Goal: Obtain resource: Obtain resource

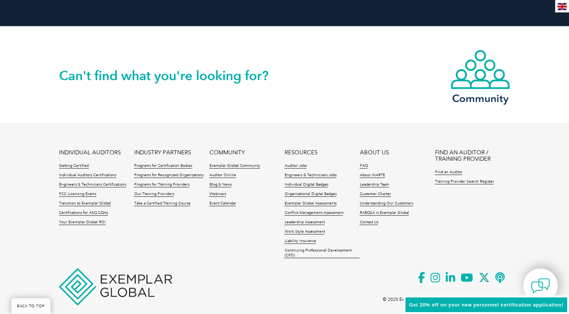
scroll to position [1747, 0]
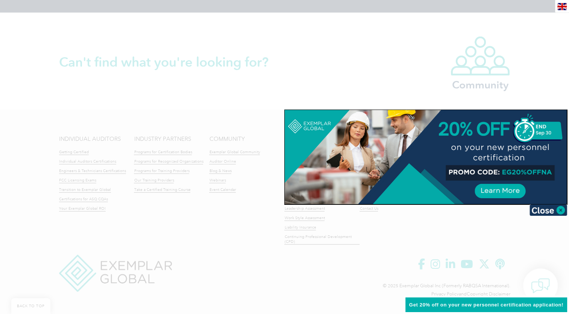
click at [497, 191] on div at bounding box center [426, 157] width 282 height 94
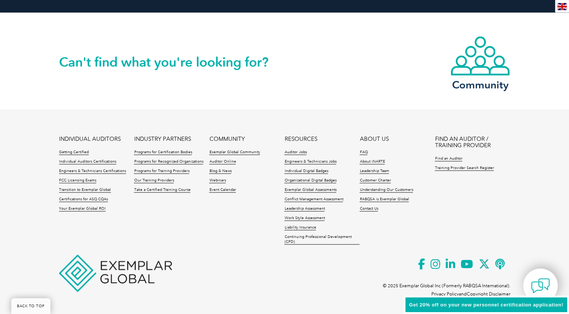
click at [557, 6] on div "en" at bounding box center [562, 6] width 14 height 12
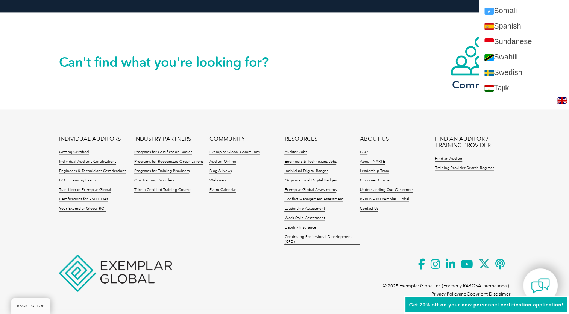
scroll to position [1271, 0]
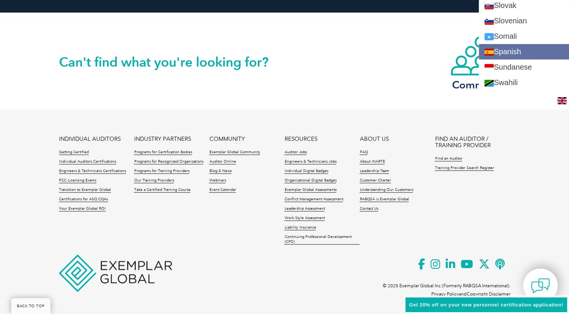
click at [526, 47] on link "Spanish" at bounding box center [524, 51] width 90 height 15
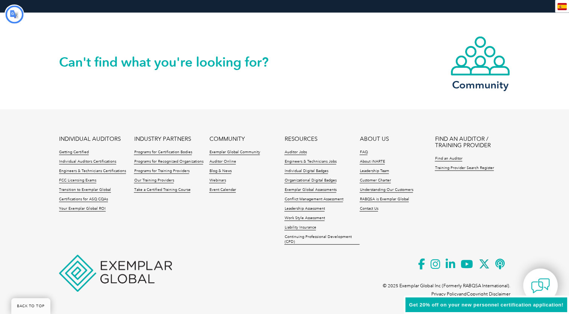
scroll to position [0, 0]
type input "Buscar"
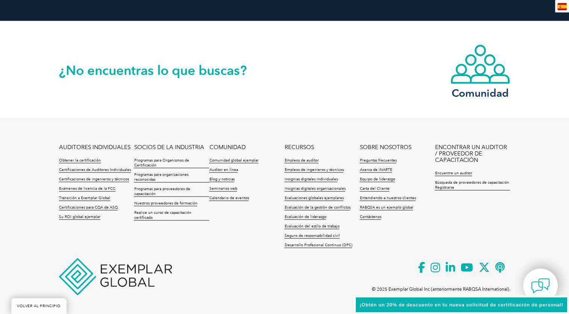
scroll to position [1751, 0]
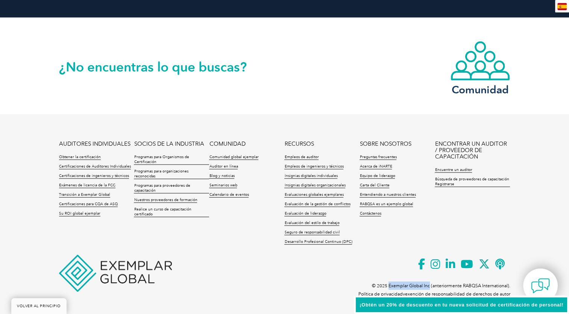
drag, startPoint x: 388, startPoint y: 284, endPoint x: 430, endPoint y: 285, distance: 42.2
click at [430, 285] on font "© 2025 Exemplar Global Inc (anteriormente RABQSA International)." at bounding box center [441, 285] width 138 height 5
copy font "Exemplar Global Inc"
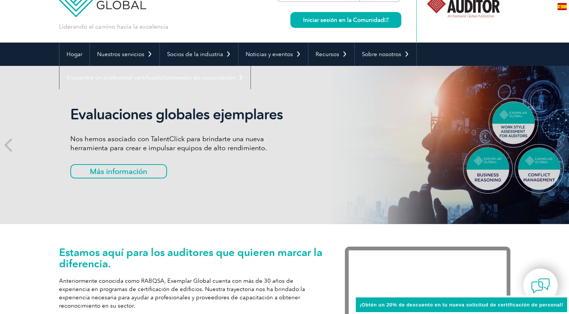
scroll to position [0, 0]
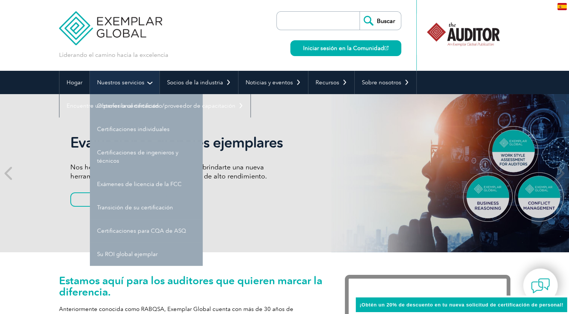
click at [146, 85] on link "Nuestros servicios" at bounding box center [125, 82] width 70 height 23
click at [142, 87] on link "Nuestros servicios" at bounding box center [125, 82] width 70 height 23
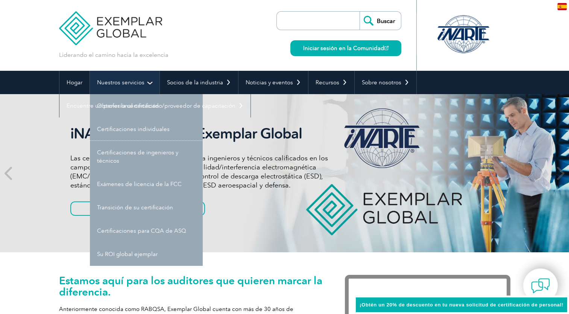
click at [90, 141] on link "Certificaciones de ingenieros y técnicos" at bounding box center [146, 157] width 113 height 32
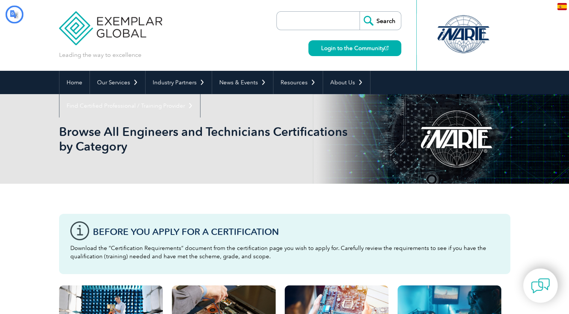
type input "Buscar"
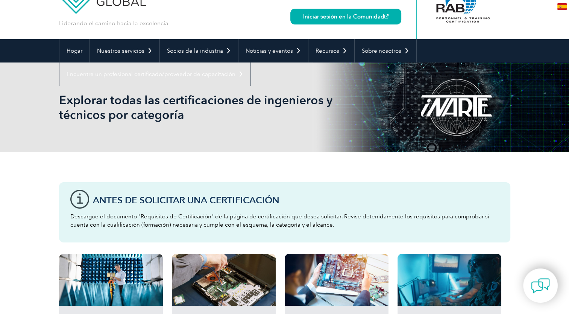
scroll to position [30, 0]
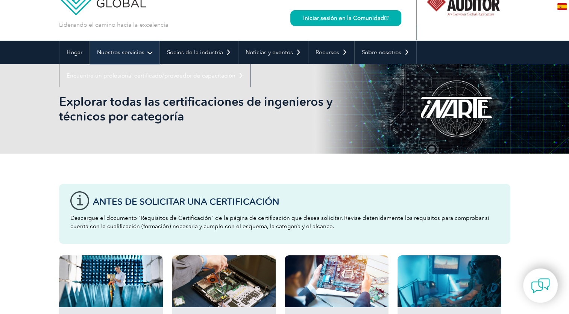
click at [134, 49] on font "Nuestros servicios" at bounding box center [120, 52] width 47 height 7
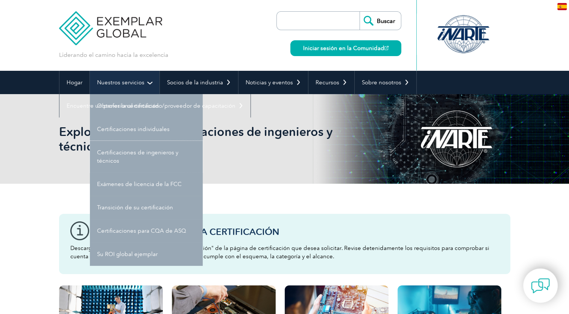
click at [90, 141] on link "Certificaciones de ingenieros y técnicos" at bounding box center [146, 157] width 113 height 32
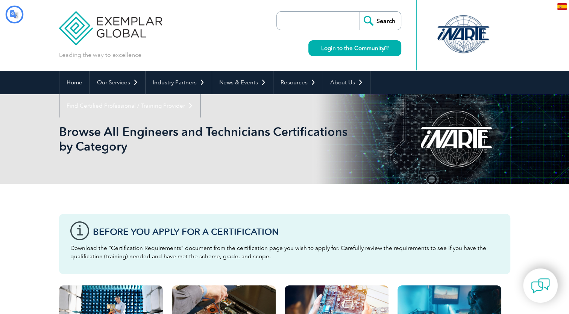
type input "Buscar"
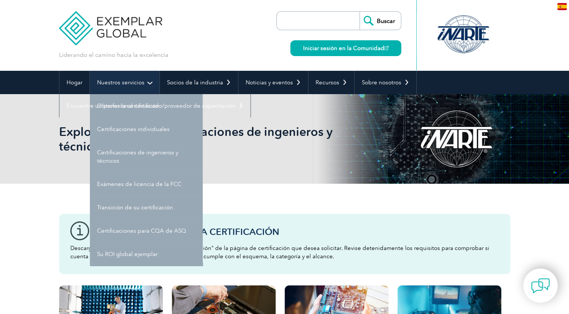
click at [131, 77] on link "Nuestros servicios" at bounding box center [125, 82] width 70 height 23
click at [90, 117] on link "Certificaciones individuales" at bounding box center [146, 128] width 113 height 23
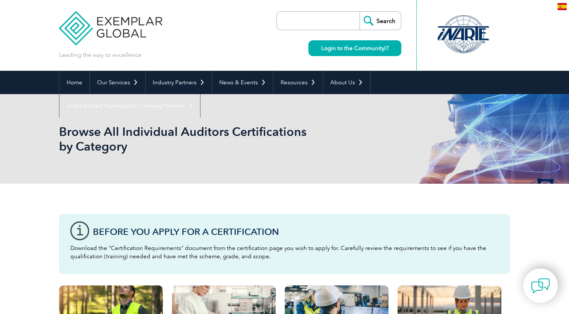
type input "Buscar"
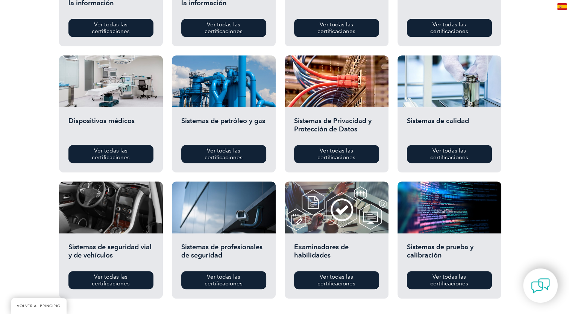
scroll to position [483, 0]
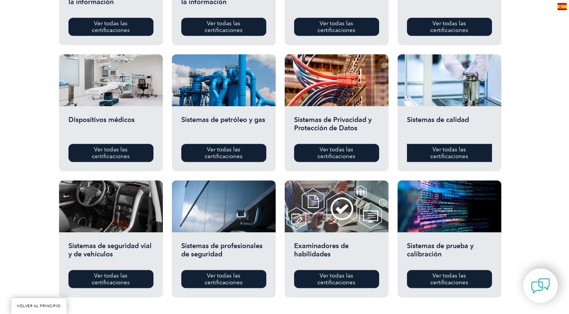
click at [426, 154] on link "Ver todas las certificaciones" at bounding box center [449, 153] width 85 height 18
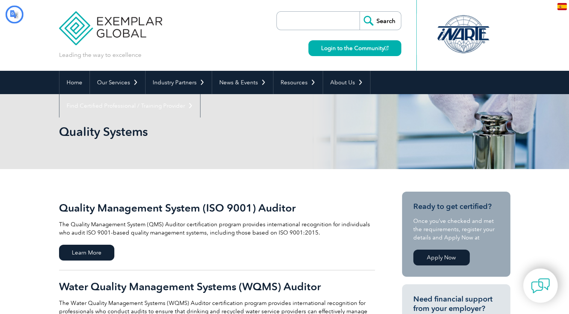
type input "Buscar"
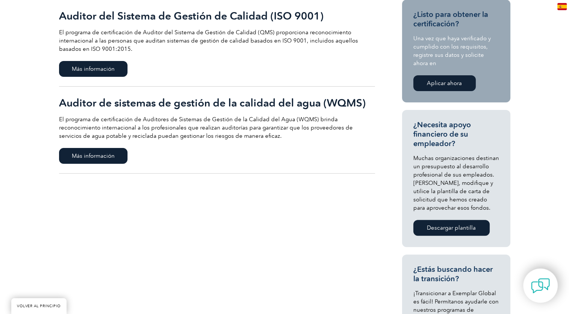
scroll to position [148, 0]
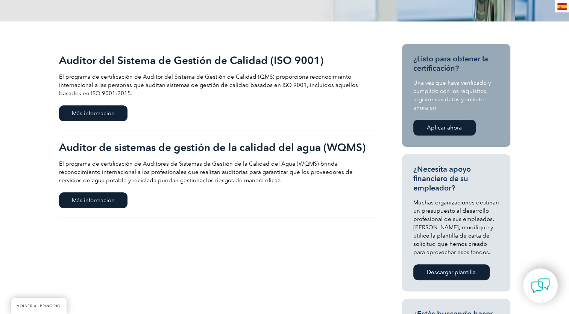
click at [109, 104] on link "Auditor del Sistema de Gestión de Calidad (ISO 9001) El programa de certificaci…" at bounding box center [217, 87] width 316 height 87
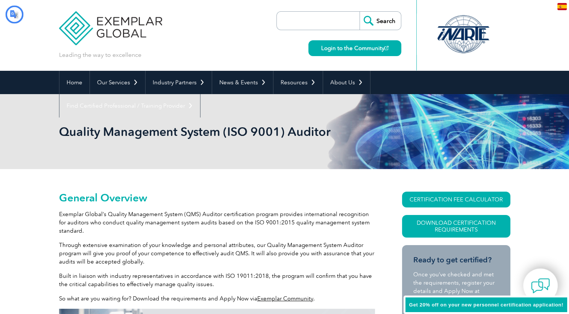
type input "Buscar"
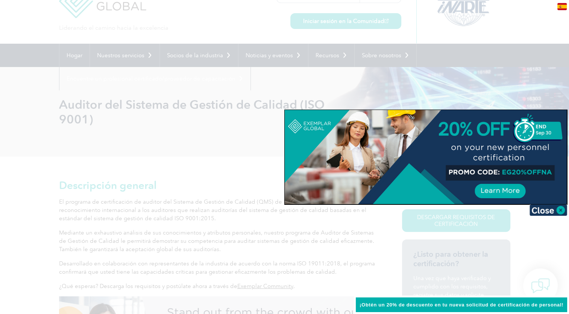
scroll to position [37, 0]
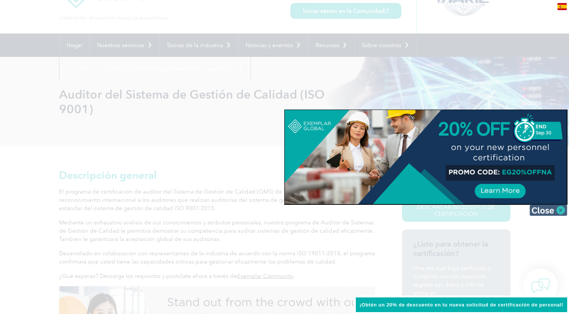
click at [563, 208] on img at bounding box center [549, 209] width 38 height 11
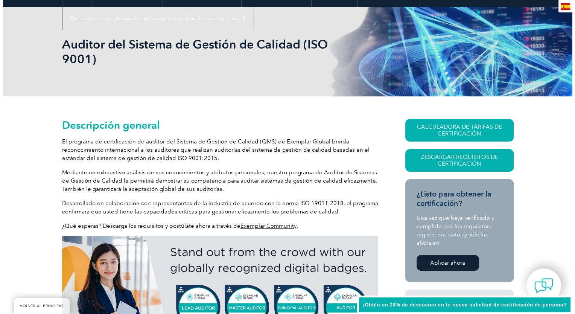
scroll to position [104, 0]
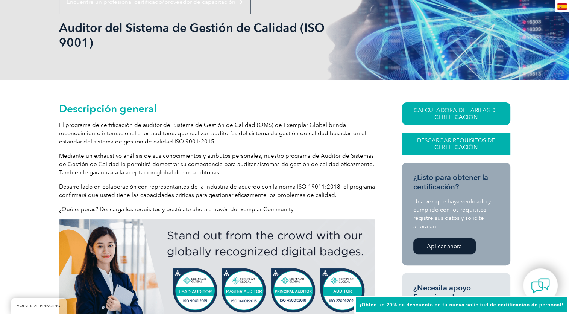
click at [474, 145] on font "Descargar requisitos de certificación" at bounding box center [456, 144] width 78 height 14
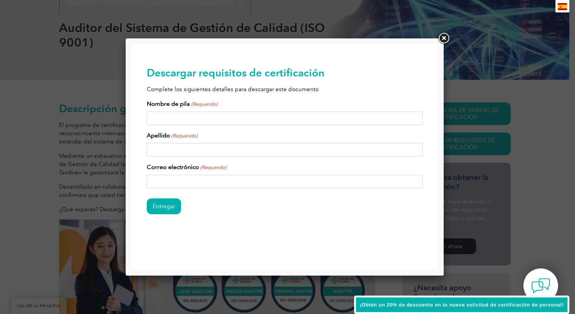
scroll to position [0, 0]
click at [245, 111] on input "Nombre de pila (Requerido)" at bounding box center [285, 118] width 276 height 14
type input "[PERSON_NAME]"
type input "[PERSON_NAME][EMAIL_ADDRESS][PERSON_NAME][DOMAIN_NAME]"
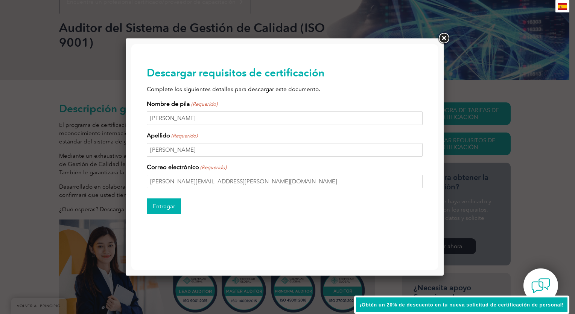
click at [170, 207] on input "Entregar" at bounding box center [164, 206] width 34 height 16
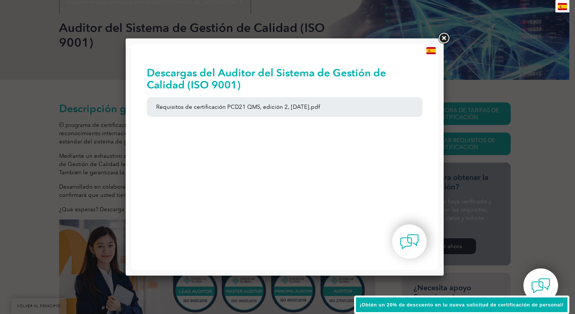
click at [447, 37] on link at bounding box center [444, 39] width 14 height 14
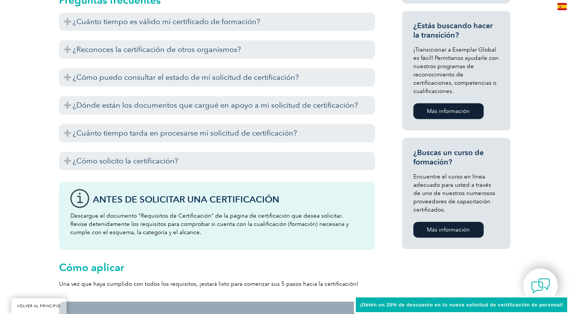
scroll to position [512, 0]
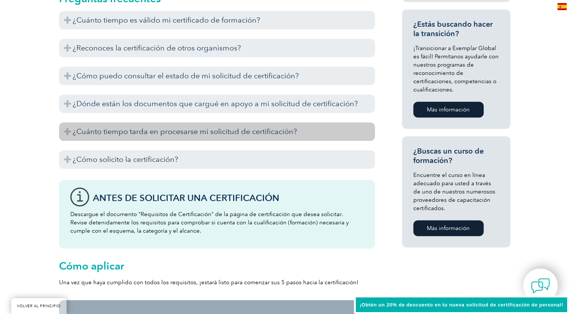
click at [67, 132] on h3 "¿Cuánto tiempo tarda en procesarse mi solicitud de certificación?" at bounding box center [217, 131] width 316 height 18
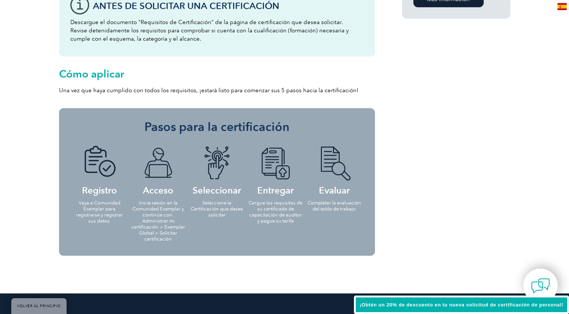
scroll to position [758, 0]
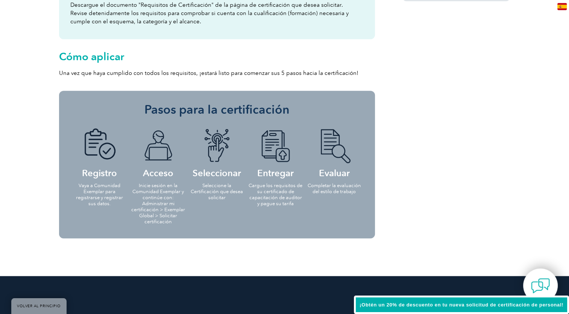
click at [79, 181] on li "Registro Vaya a Comunidad Exemplar para registrarse y registrar sus datos." at bounding box center [99, 167] width 59 height 92
click at [149, 178] on font "Acceso" at bounding box center [158, 172] width 30 height 11
click at [209, 178] on li "Seleccionar Seleccione la Certificación que desea solicitar" at bounding box center [217, 164] width 59 height 86
drag, startPoint x: 209, startPoint y: 178, endPoint x: 265, endPoint y: 175, distance: 56.5
click at [265, 175] on font "Entregar" at bounding box center [275, 172] width 37 height 11
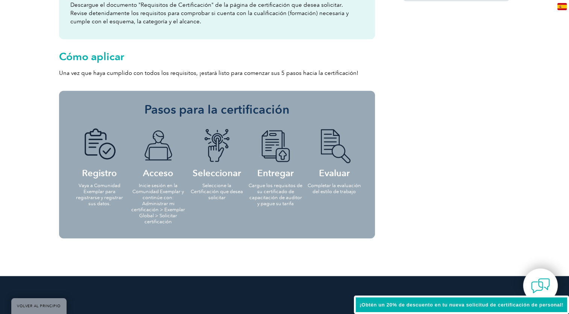
click at [325, 175] on font "Evaluar" at bounding box center [334, 172] width 31 height 11
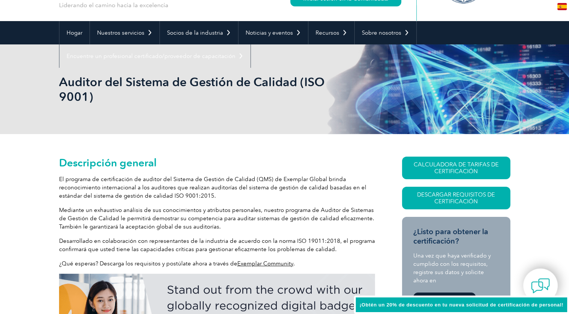
scroll to position [0, 0]
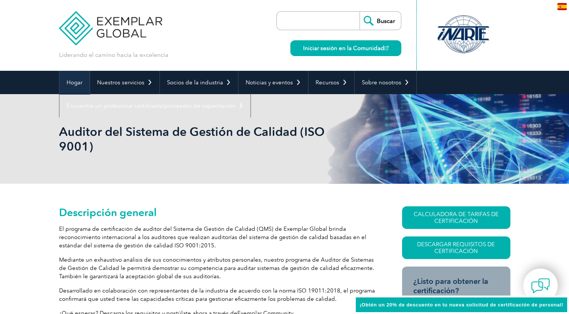
click at [74, 84] on font "Hogar" at bounding box center [75, 82] width 16 height 7
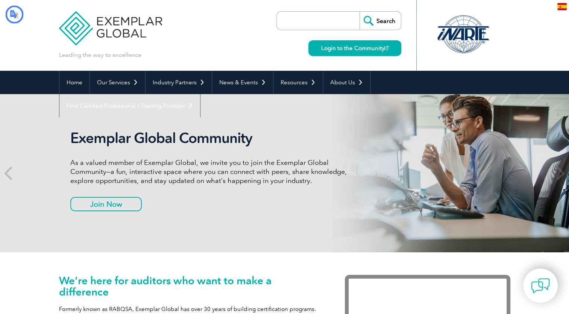
type input "Buscar"
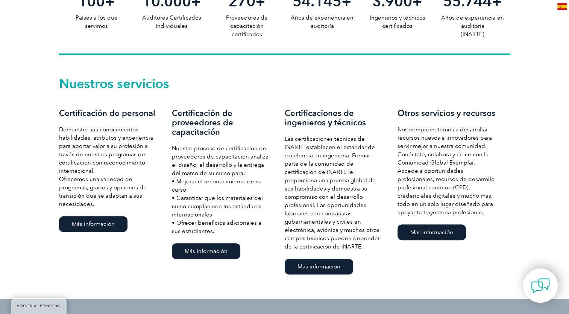
scroll to position [476, 0]
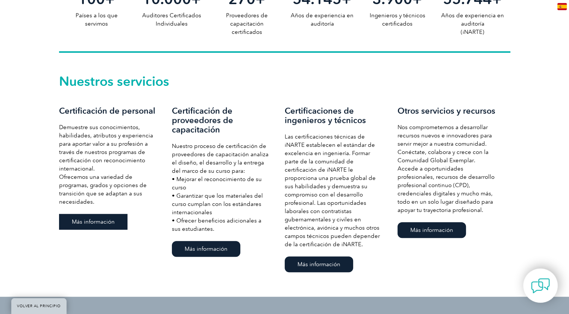
click at [87, 228] on link "Más información" at bounding box center [93, 222] width 68 height 16
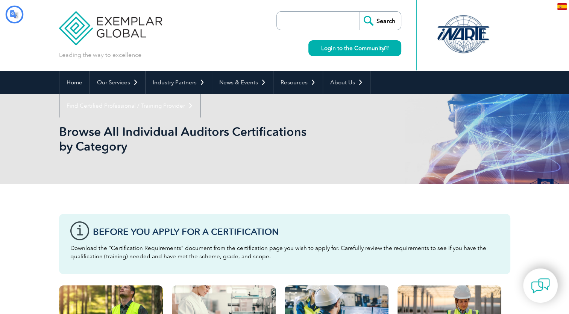
type input "Buscar"
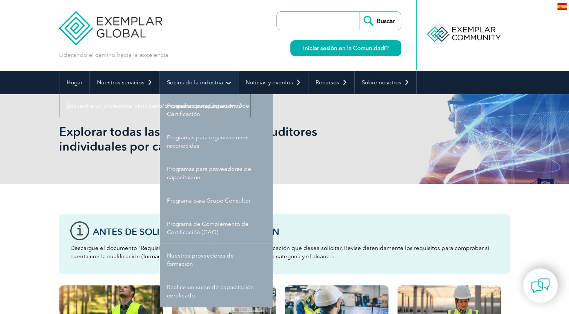
click at [160, 244] on link "Nuestros proveedores de formación" at bounding box center [216, 260] width 113 height 32
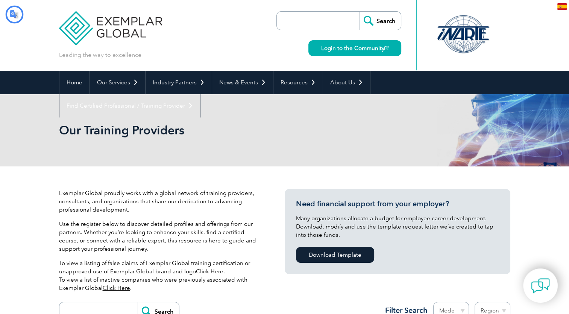
type input "Buscar"
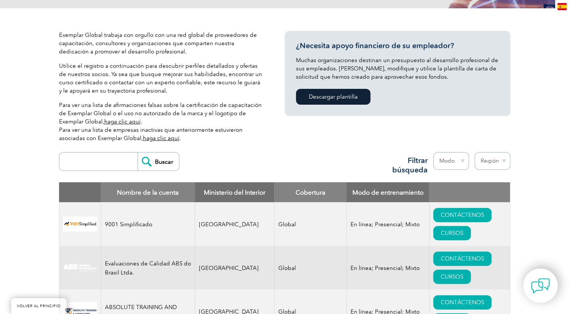
scroll to position [172, 0]
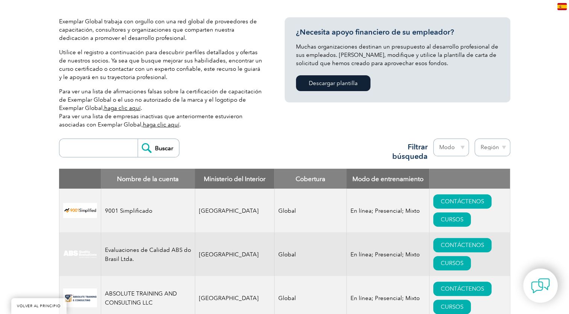
click at [501, 147] on select "Región [GEOGRAPHIC_DATA] [GEOGRAPHIC_DATA] [GEOGRAPHIC_DATA] [GEOGRAPHIC_DATA] …" at bounding box center [493, 147] width 36 height 18
select select "[GEOGRAPHIC_DATA]"
click at [475, 138] on select "Región [GEOGRAPHIC_DATA] [GEOGRAPHIC_DATA] [GEOGRAPHIC_DATA] [GEOGRAPHIC_DATA] …" at bounding box center [493, 147] width 36 height 18
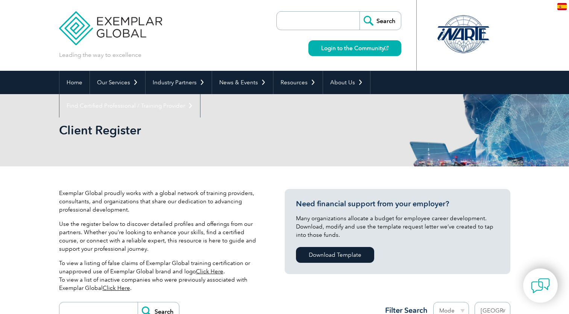
select select "[GEOGRAPHIC_DATA]"
type input "Buscar"
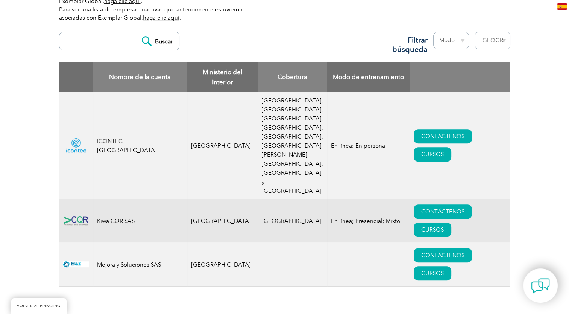
scroll to position [231, 0]
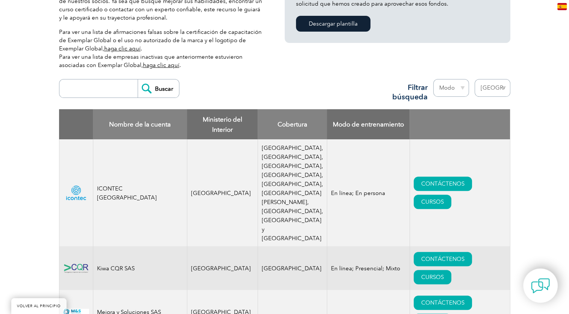
click at [73, 88] on input "search" at bounding box center [100, 88] width 75 height 18
type input "tnv"
click at [138, 79] on input "Buscar" at bounding box center [158, 88] width 41 height 18
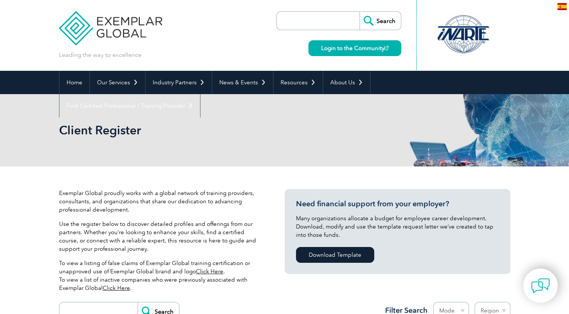
type input "Buscar"
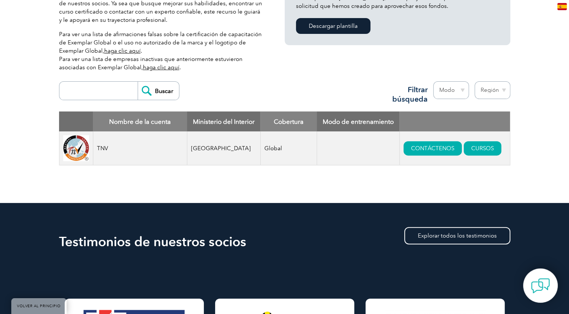
scroll to position [221, 0]
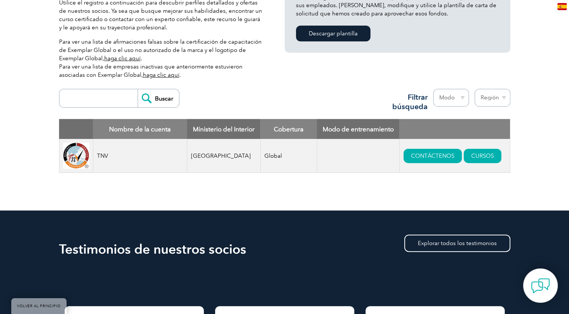
click at [107, 159] on font "TNV" at bounding box center [102, 155] width 11 height 7
click at [206, 168] on td "India" at bounding box center [223, 156] width 73 height 34
click at [275, 159] on font "Global" at bounding box center [274, 155] width 18 height 7
click at [295, 169] on td "Global" at bounding box center [288, 156] width 56 height 34
click at [437, 159] on font "CONTÁCTENOS" at bounding box center [432, 155] width 43 height 7
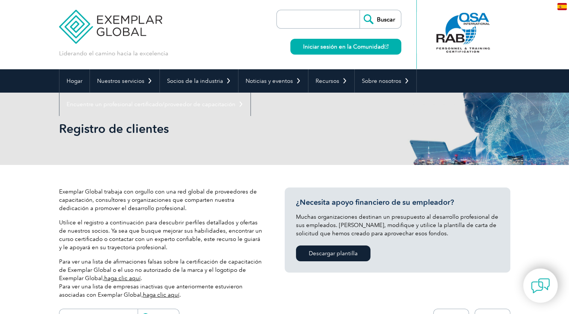
scroll to position [0, 0]
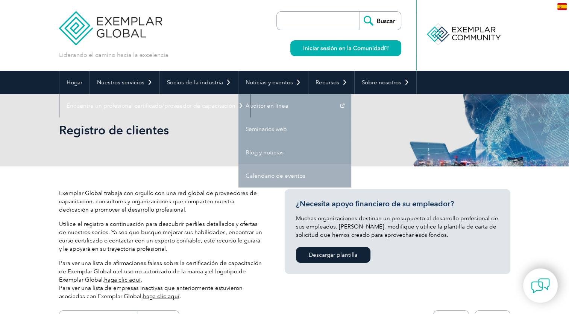
click at [278, 171] on link "Calendario de eventos" at bounding box center [295, 175] width 113 height 23
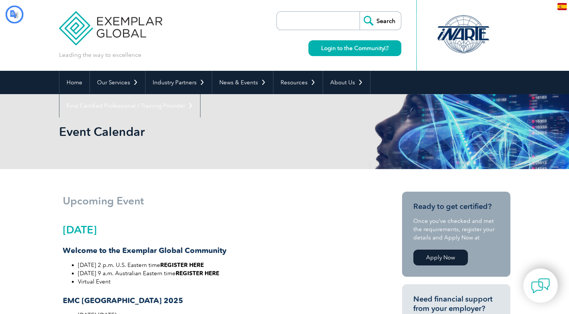
type input "Buscar"
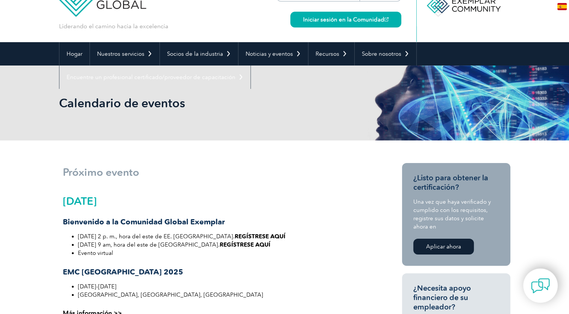
scroll to position [9, 0]
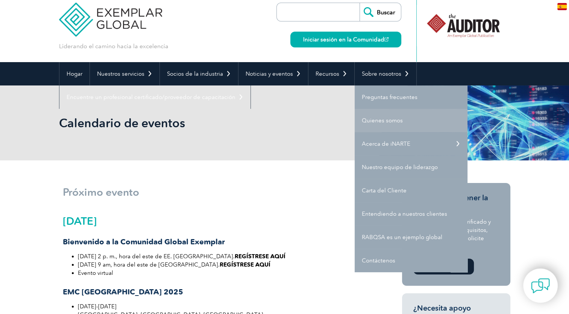
click at [387, 121] on font "Quienes somos" at bounding box center [382, 120] width 41 height 7
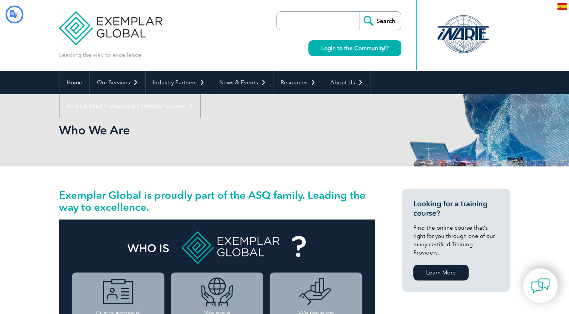
type input "Buscar"
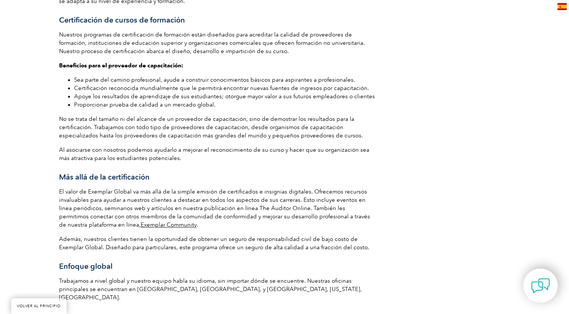
scroll to position [1083, 0]
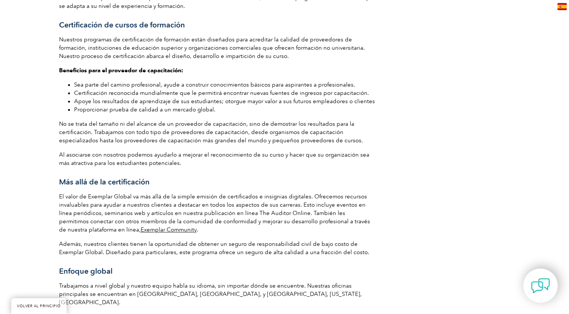
click at [244, 195] on font "El valor de Exemplar Global va más allá de la simple emisión de certificados e …" at bounding box center [214, 213] width 311 height 40
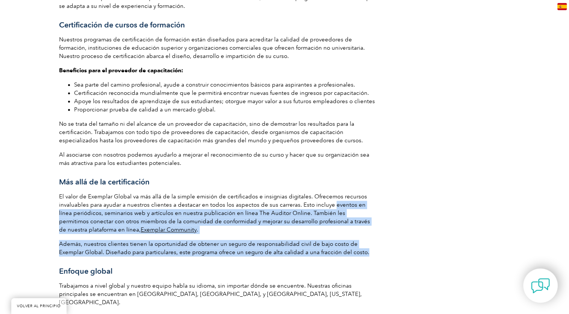
drag, startPoint x: 330, startPoint y: 189, endPoint x: 349, endPoint y: 237, distance: 52.0
copy div "eventos en línea periódicos, seminarios web y artículos en nuestra publicación …"
